Goal: Information Seeking & Learning: Learn about a topic

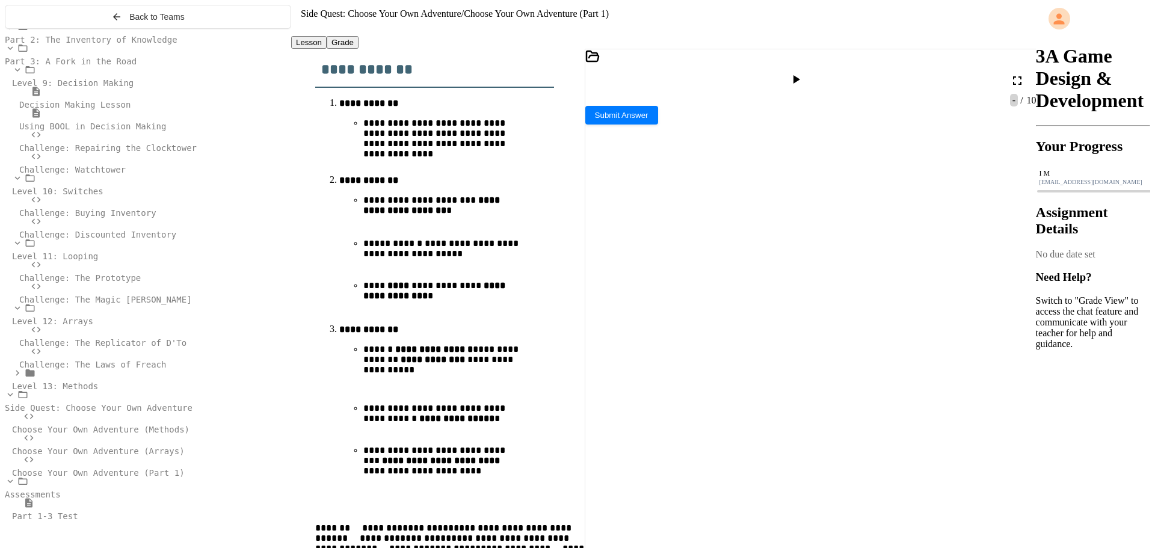
click at [78, 520] on span "Part 1-3 Test" at bounding box center [45, 516] width 66 height 10
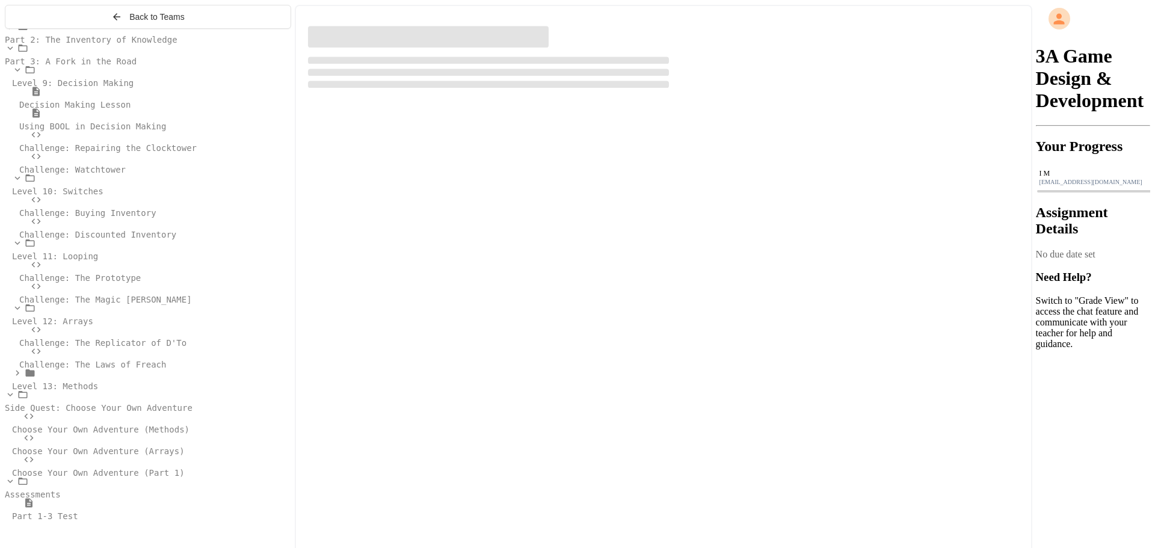
scroll to position [220, 0]
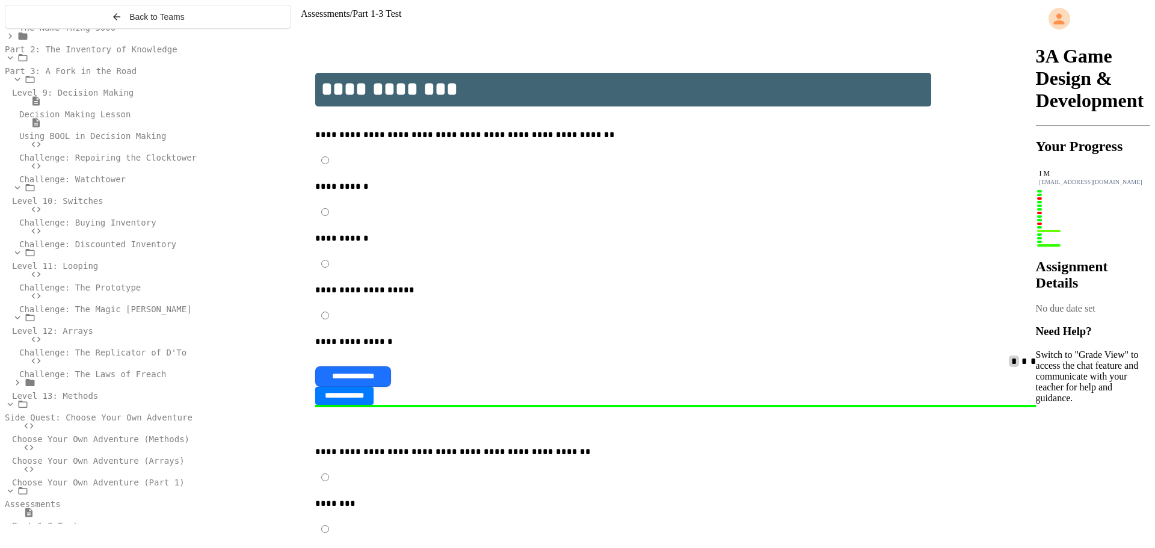
click at [122, 500] on div at bounding box center [148, 166] width 286 height 715
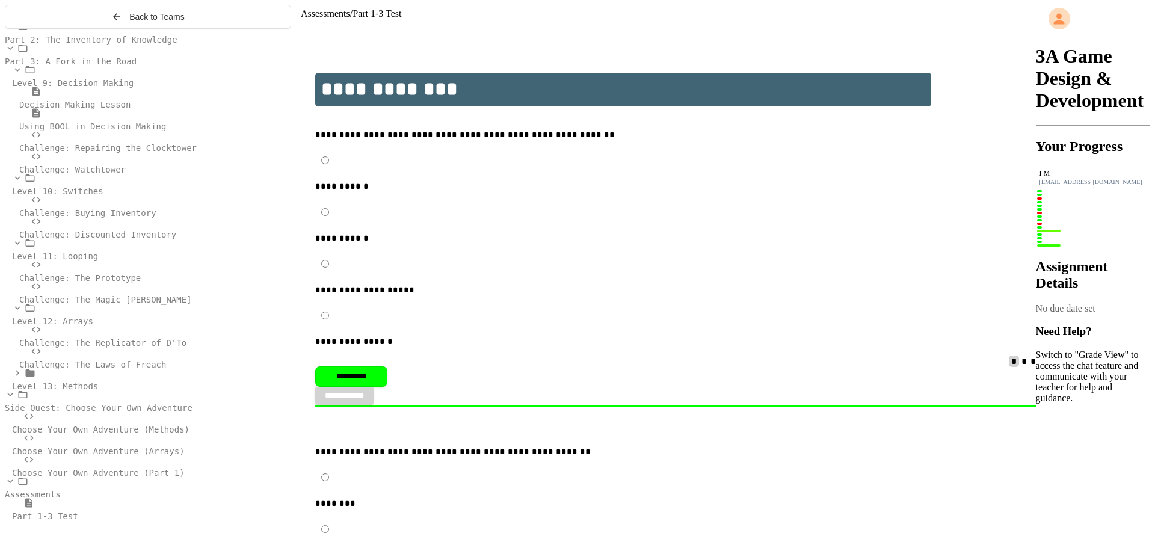
click at [98, 389] on span "Level 13: Methods" at bounding box center [55, 386] width 86 height 10
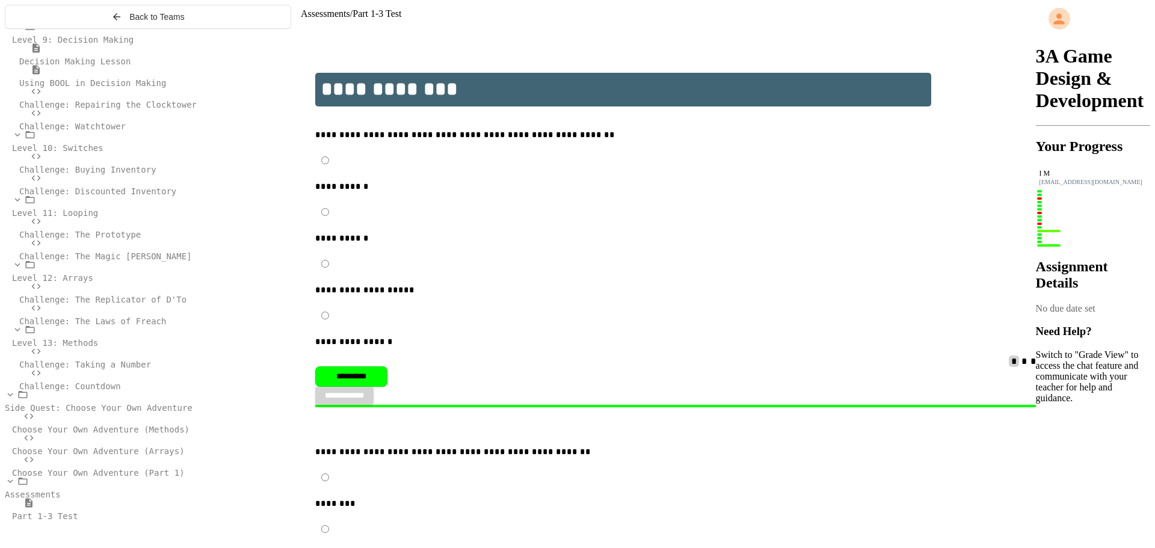
click at [151, 369] on span "Challenge: Taking a Number" at bounding box center [85, 365] width 132 height 10
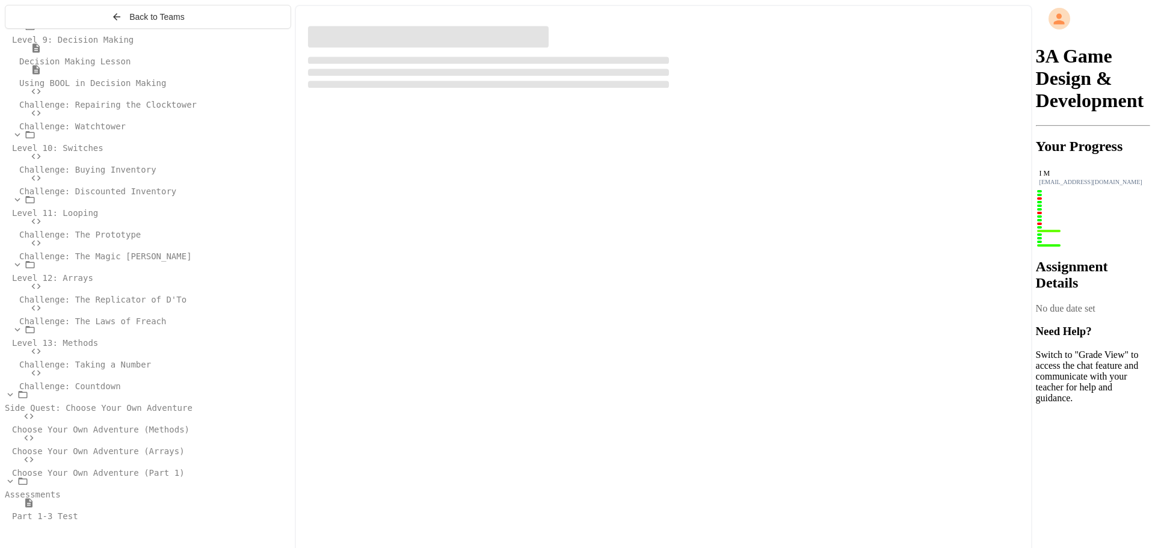
scroll to position [263, 0]
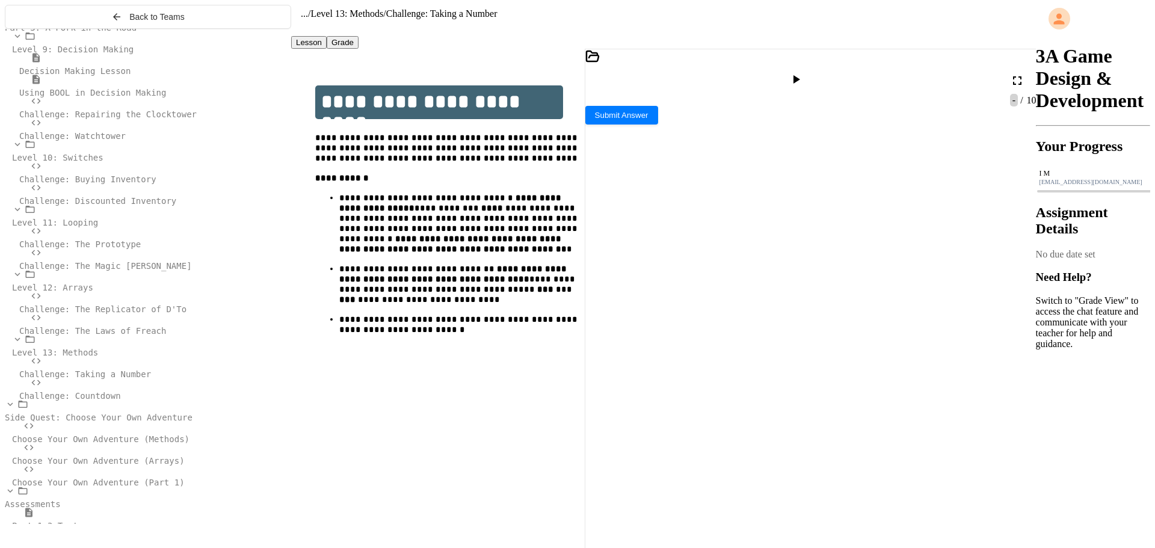
click at [166, 333] on span "Challenge: The Laws of Freach" at bounding box center [92, 331] width 147 height 10
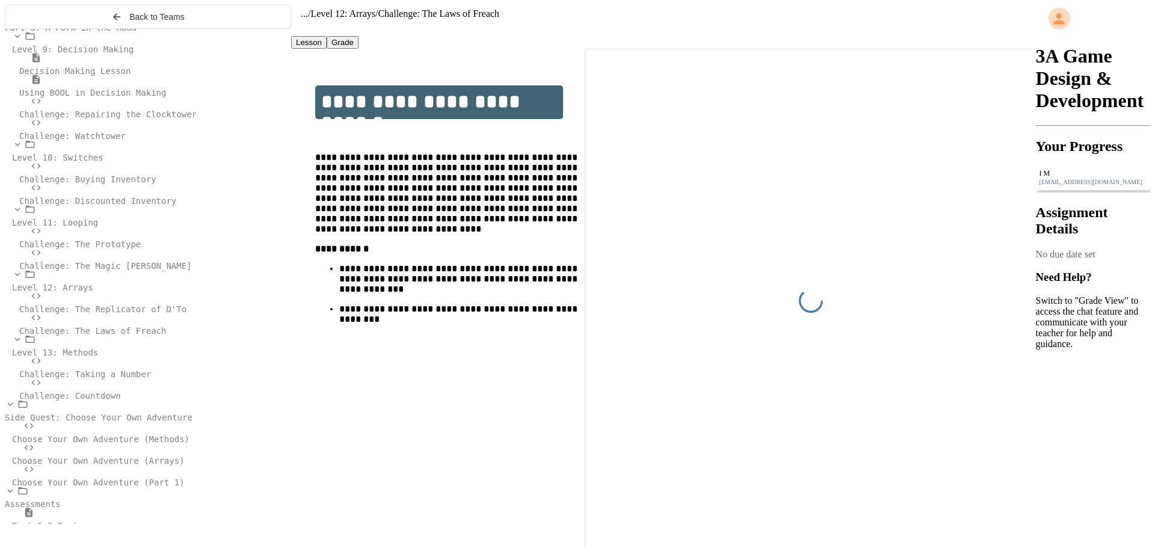
click at [186, 314] on span "Challenge: The Replicator of D'To" at bounding box center [102, 309] width 167 height 10
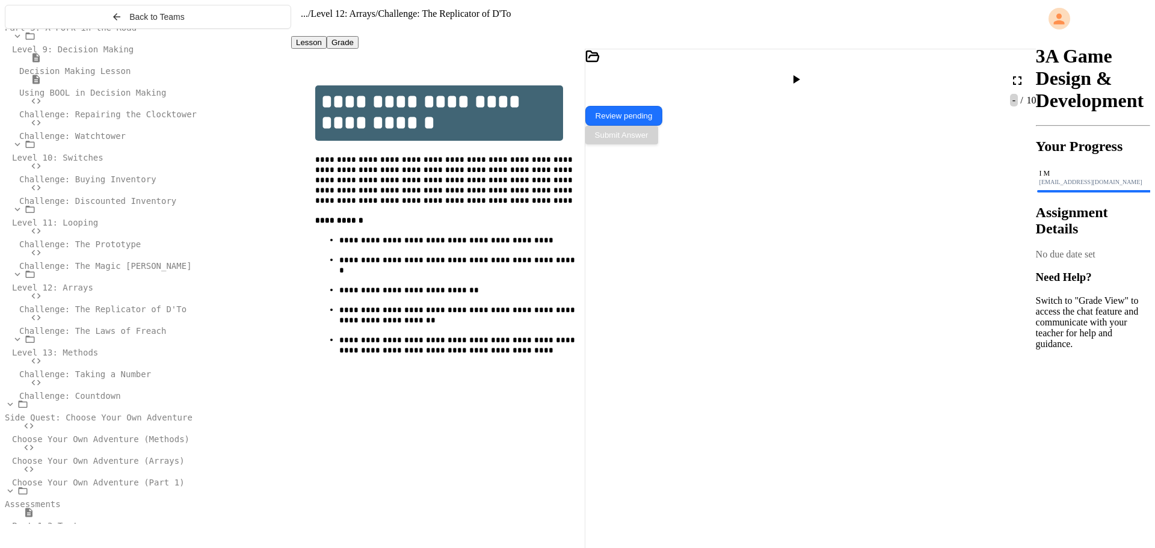
click at [166, 336] on span "Challenge: The Laws of Freach" at bounding box center [92, 331] width 147 height 10
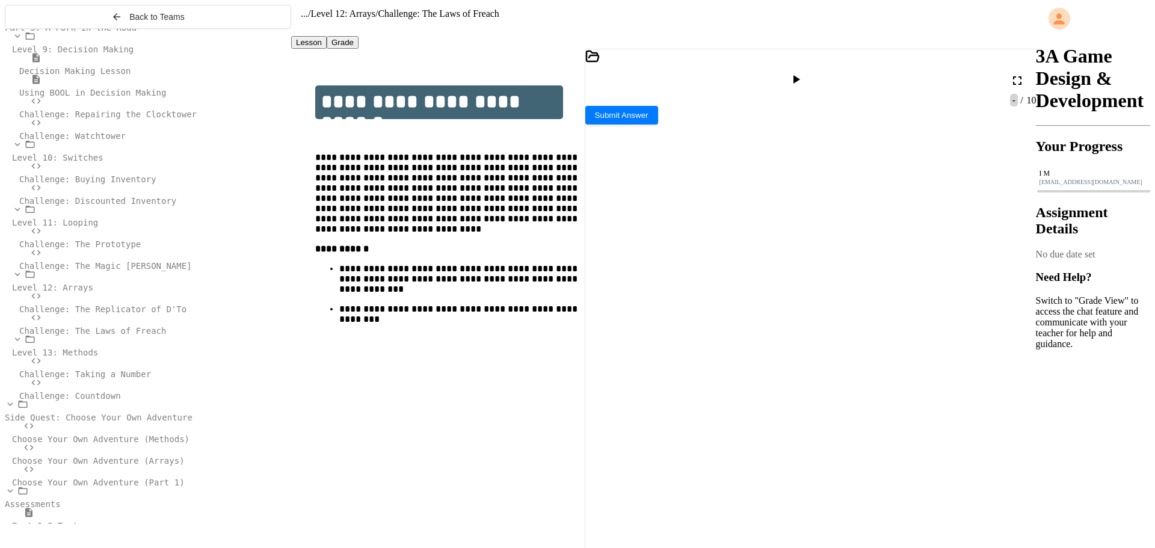
click at [769, 240] on div "**********" at bounding box center [809, 246] width 407 height 12
